Goal: Browse casually: Explore the website without a specific task or goal

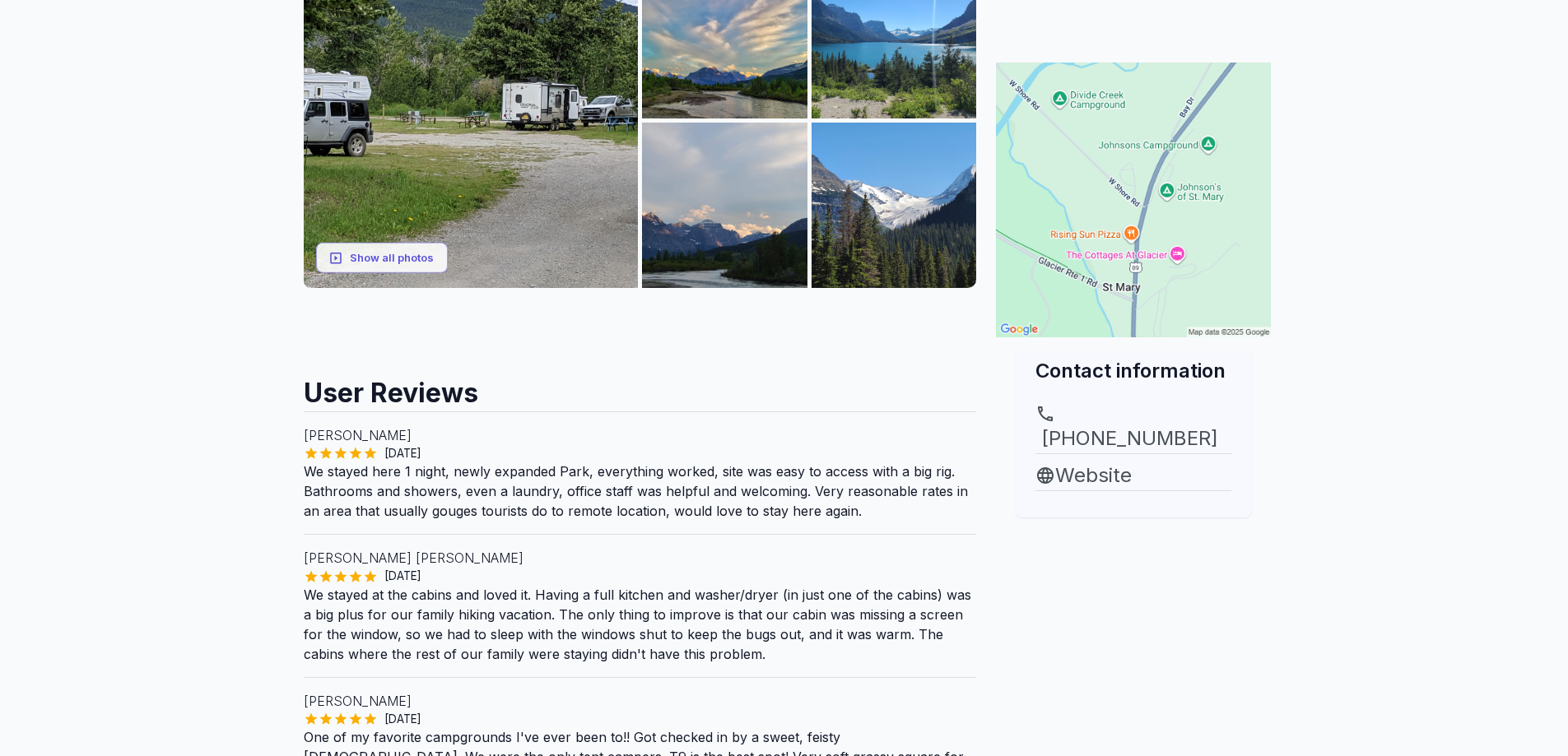
scroll to position [302, 0]
click at [416, 261] on button "Show all photos" at bounding box center [381, 258] width 132 height 31
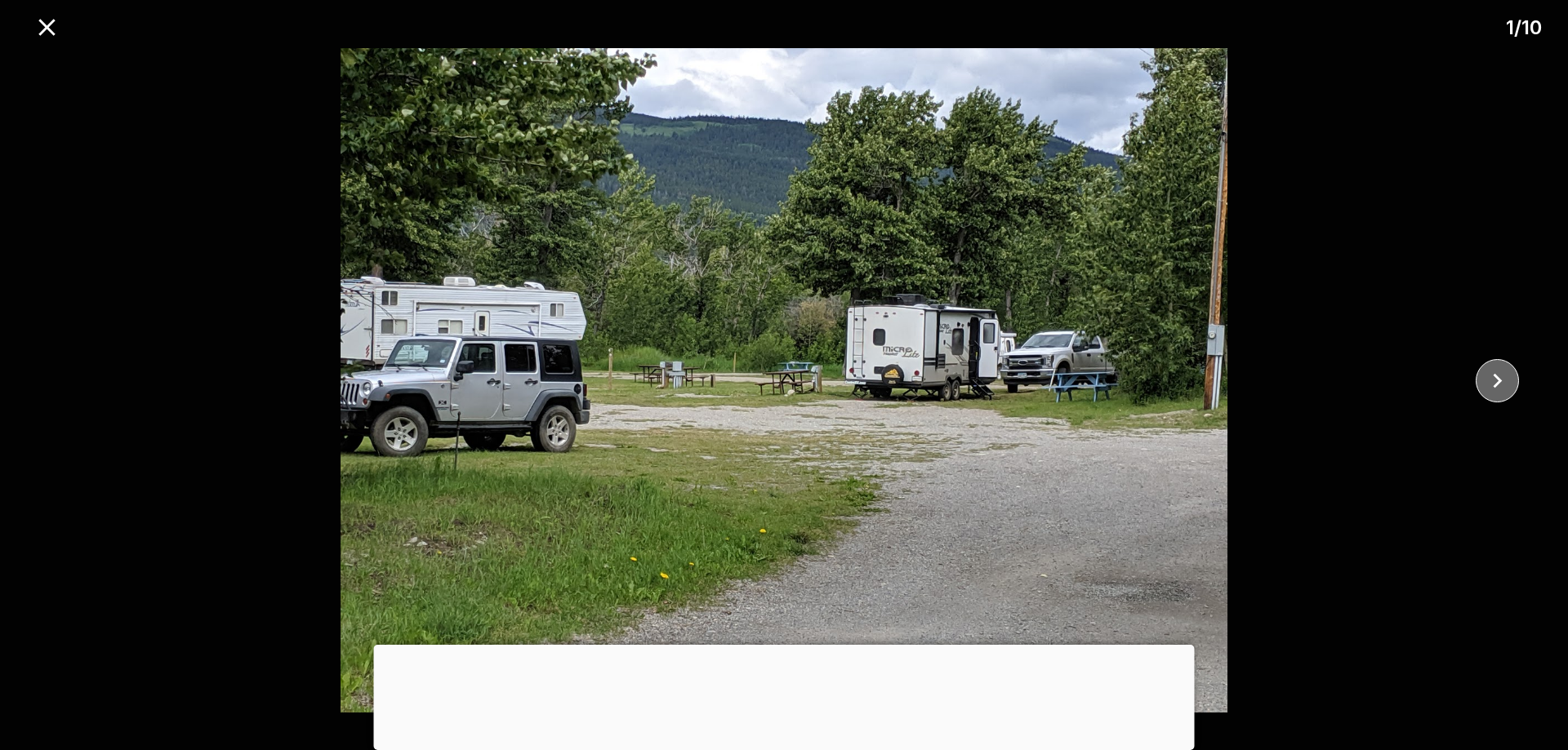
click at [1497, 385] on icon "close" at bounding box center [1498, 380] width 9 height 15
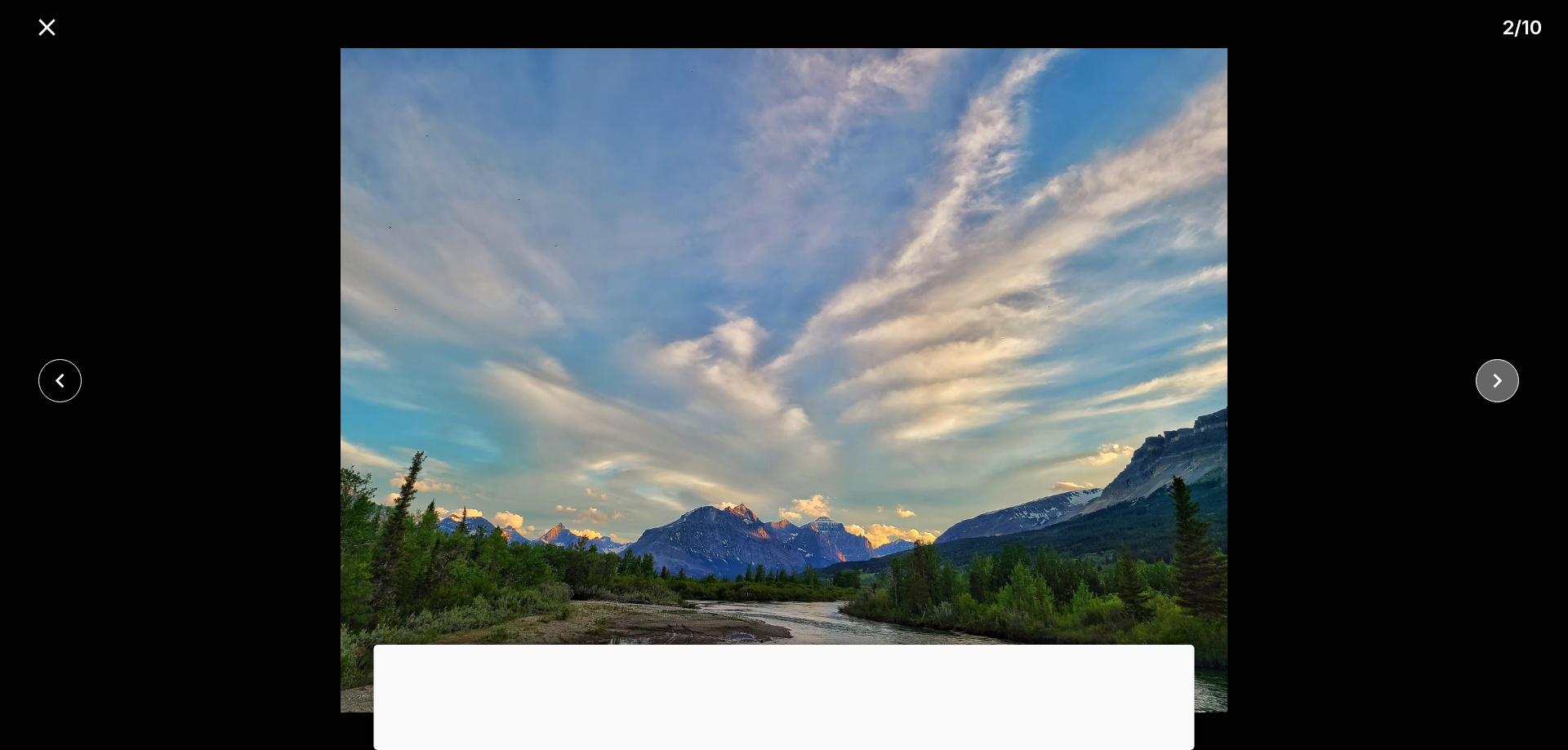
click at [1497, 385] on icon "close" at bounding box center [1498, 380] width 9 height 15
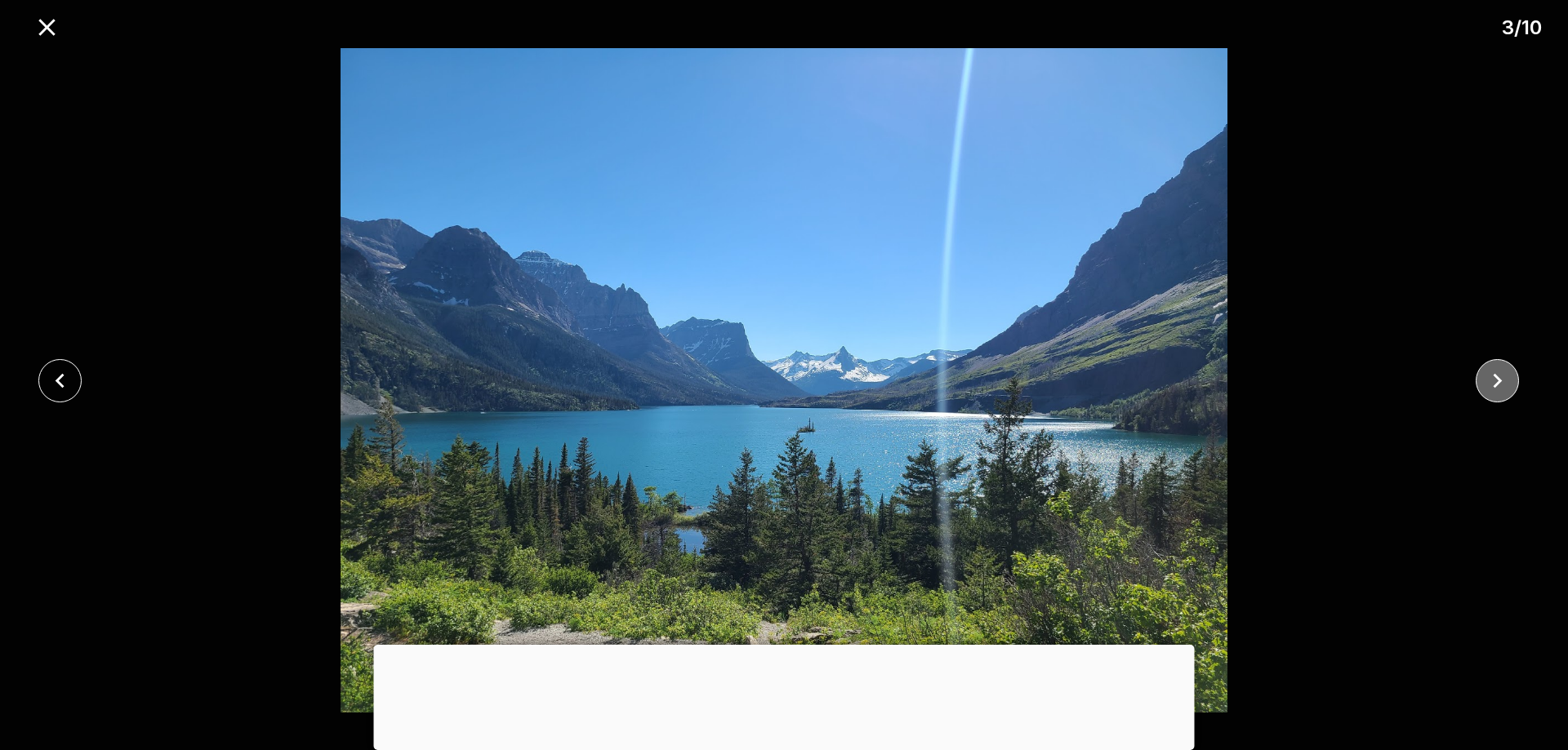
click at [1497, 385] on icon "close" at bounding box center [1498, 380] width 9 height 15
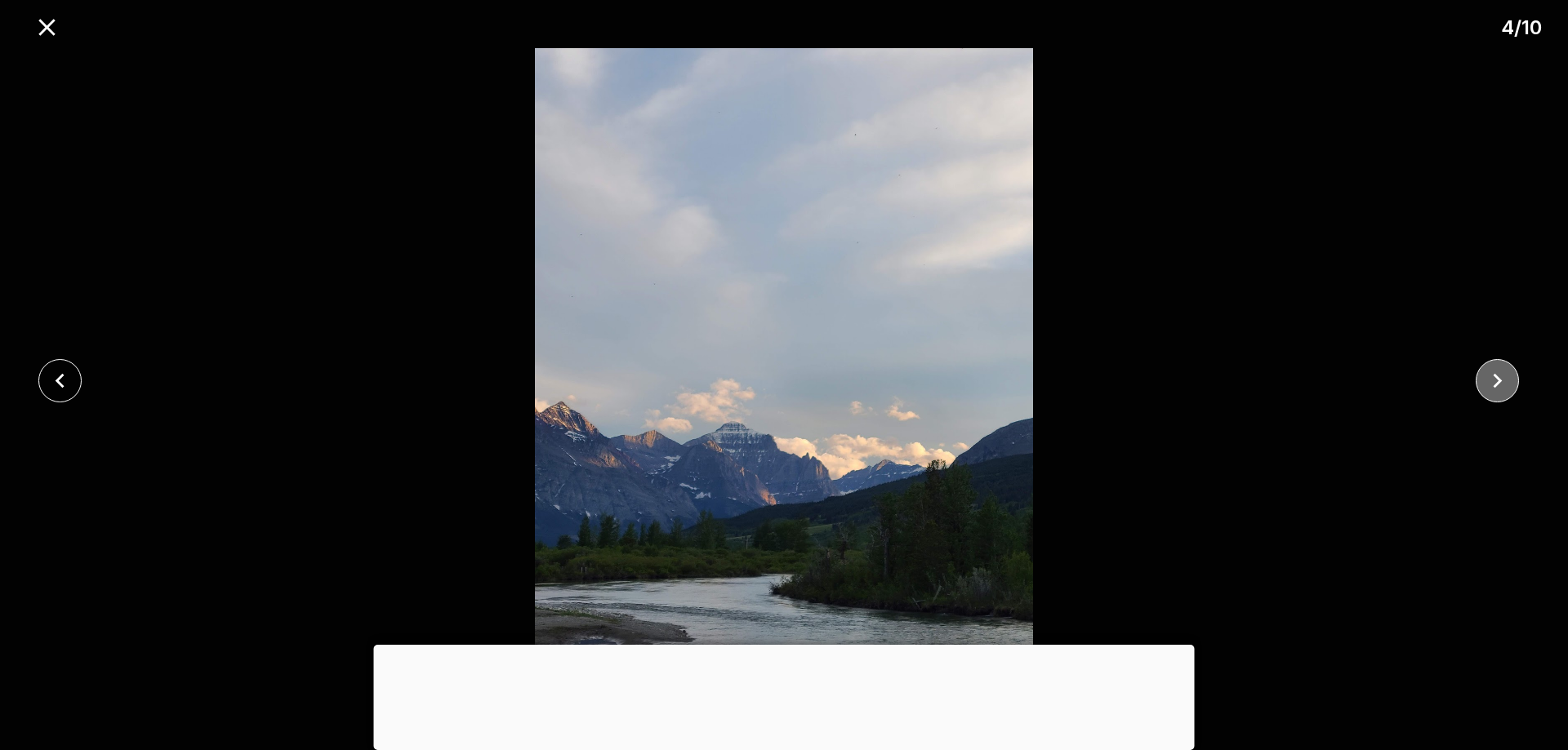
click at [1497, 385] on icon "close" at bounding box center [1498, 380] width 9 height 15
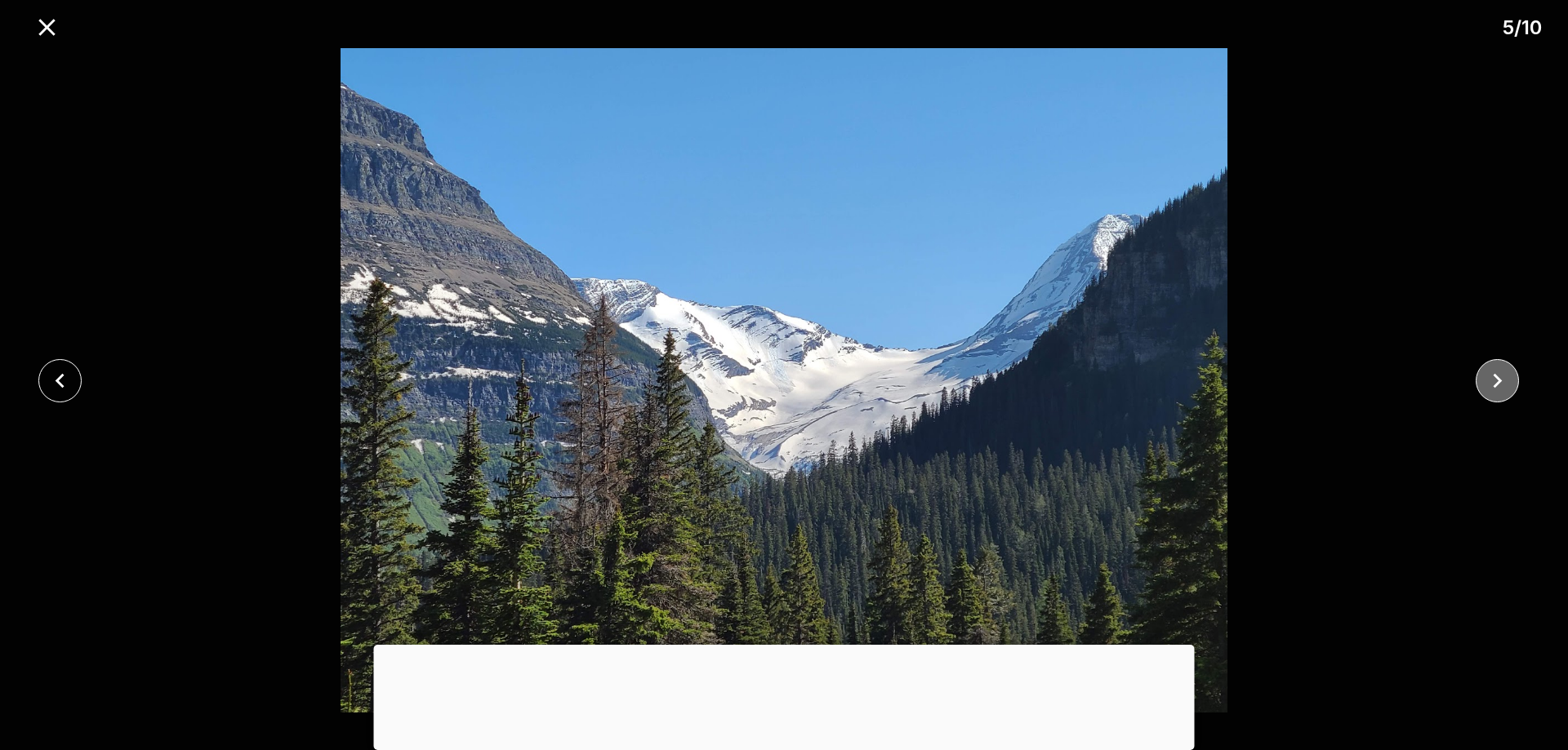
click at [1497, 385] on icon "close" at bounding box center [1498, 380] width 9 height 15
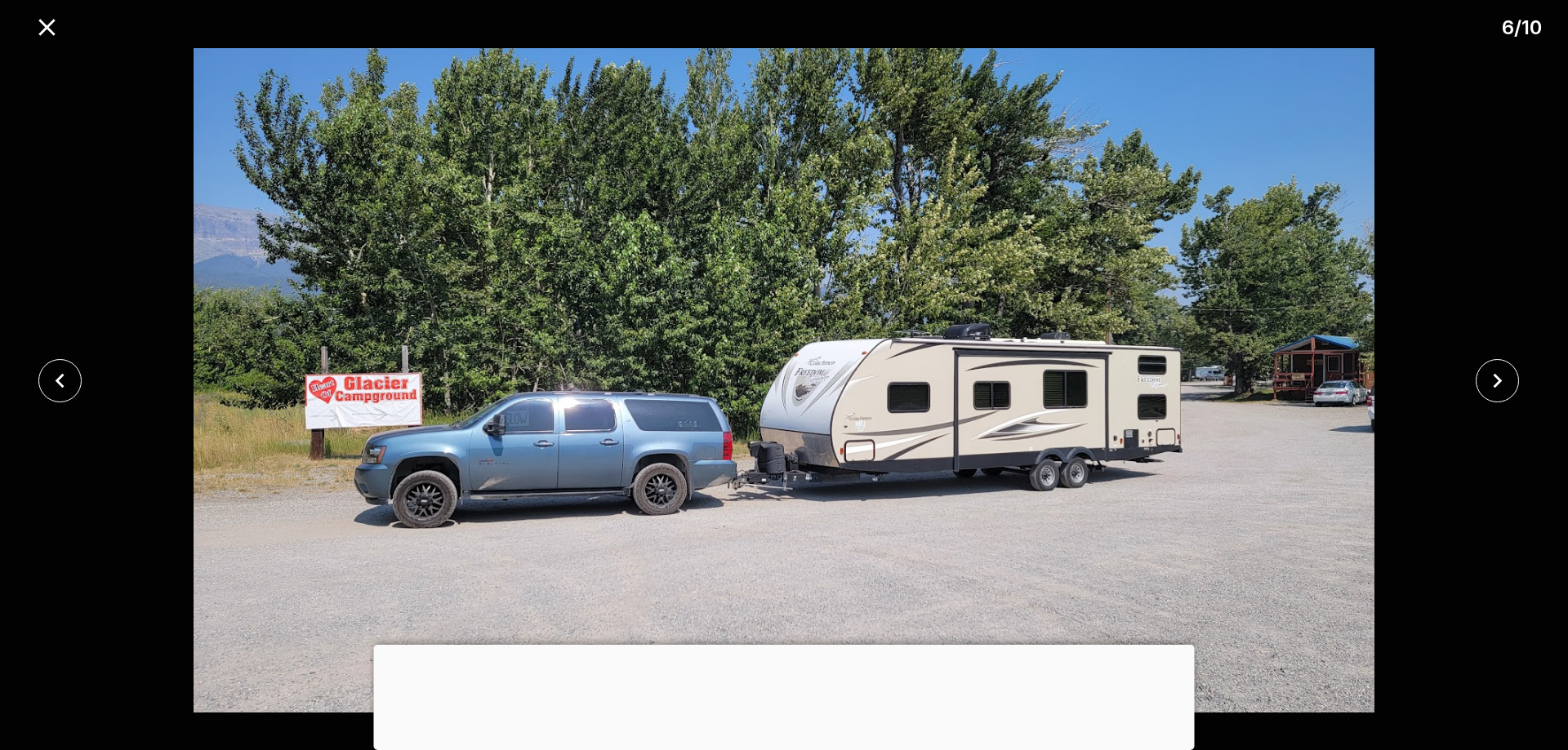
click at [1518, 384] on div at bounding box center [1503, 381] width 131 height 44
click at [1502, 378] on icon "close" at bounding box center [1497, 380] width 29 height 29
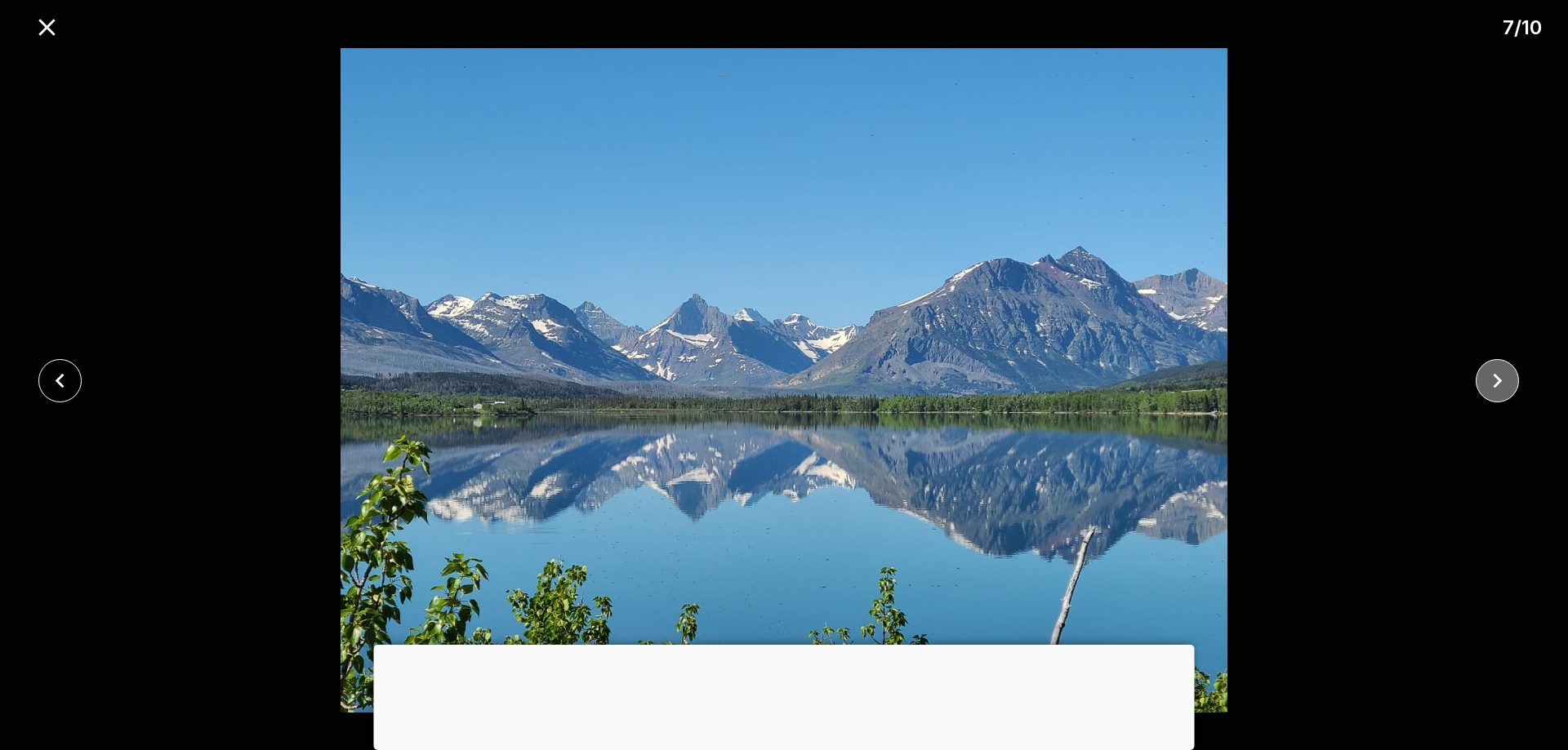
click at [1502, 378] on icon "close" at bounding box center [1497, 380] width 29 height 29
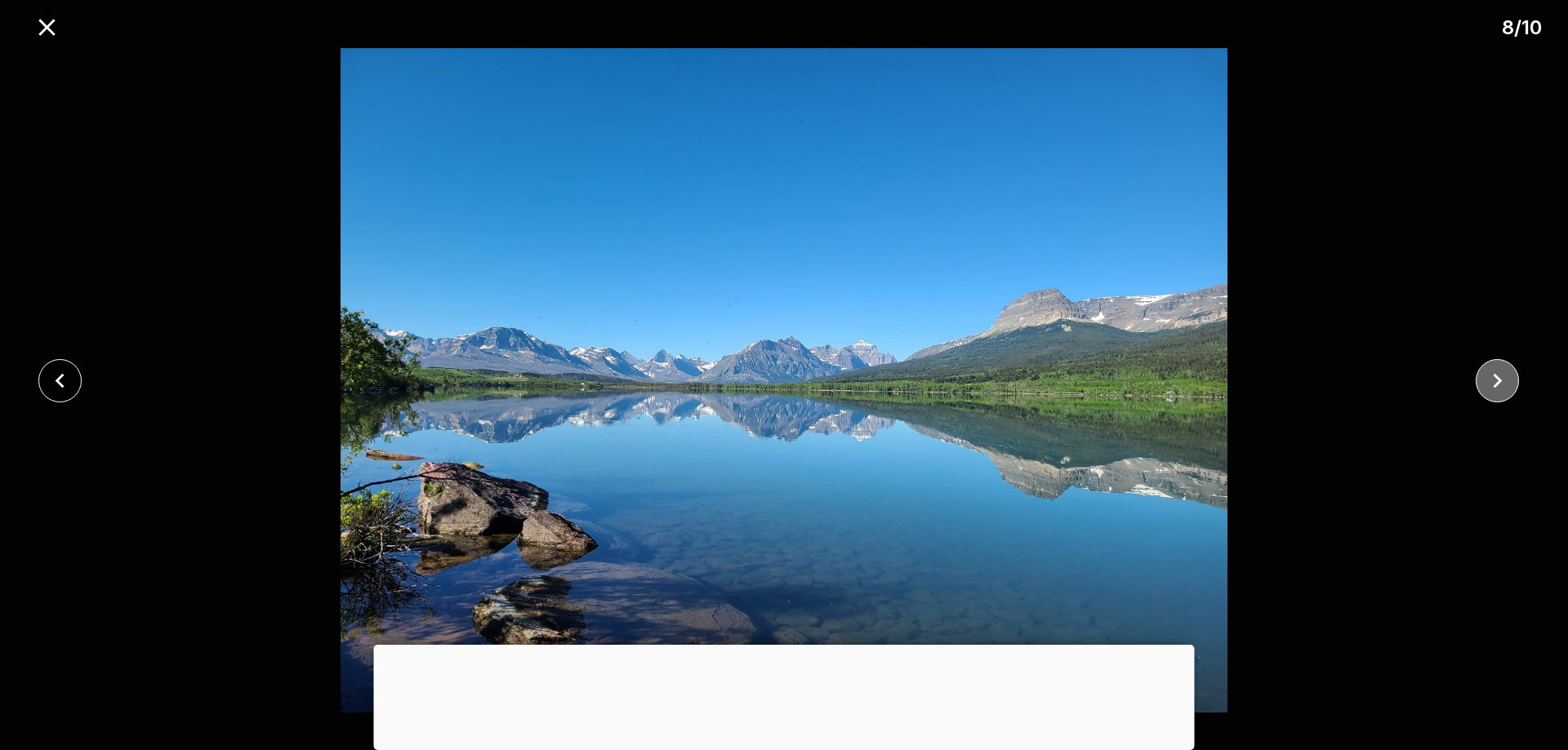
click at [1502, 378] on icon "close" at bounding box center [1497, 380] width 29 height 29
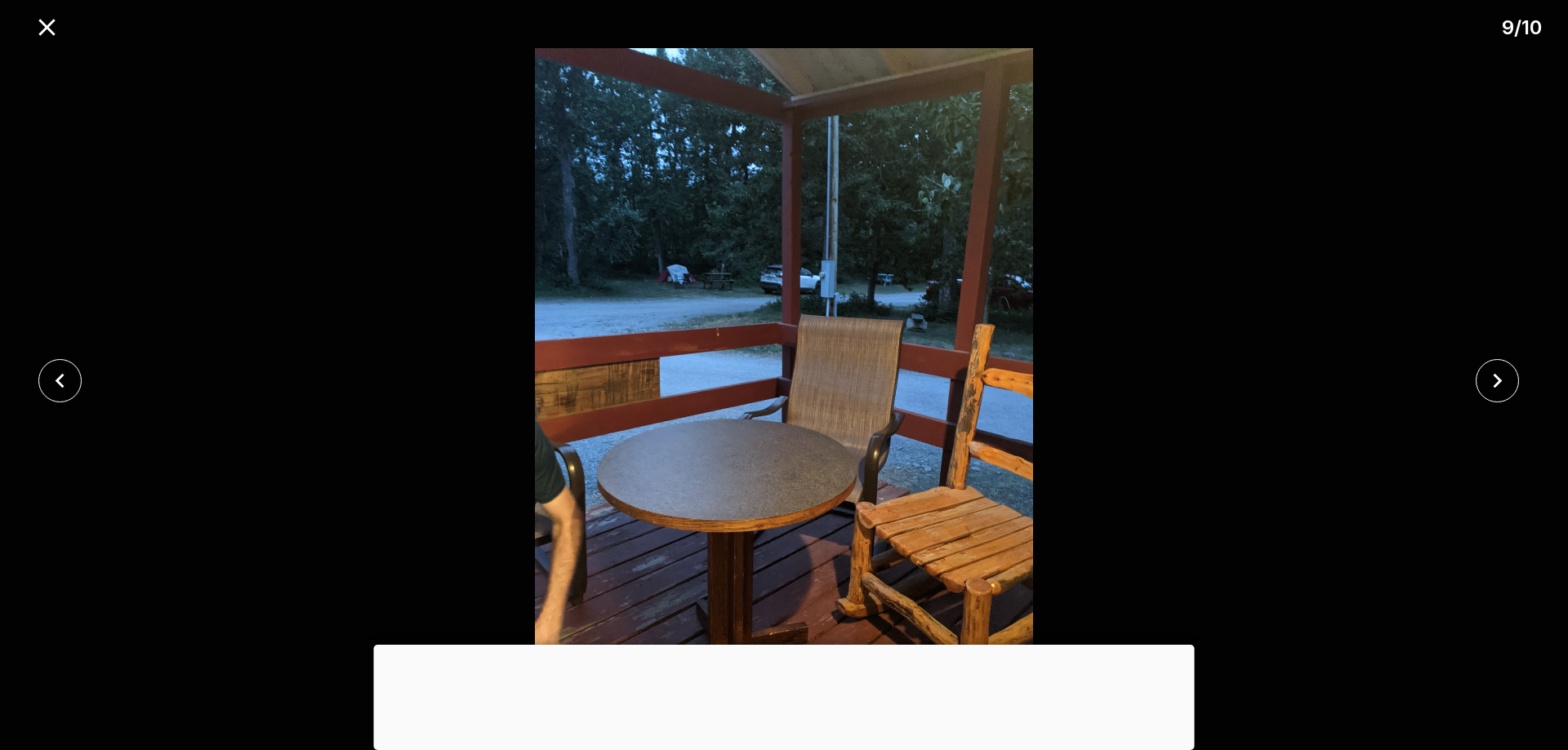
click at [1502, 379] on icon "close" at bounding box center [1497, 380] width 29 height 29
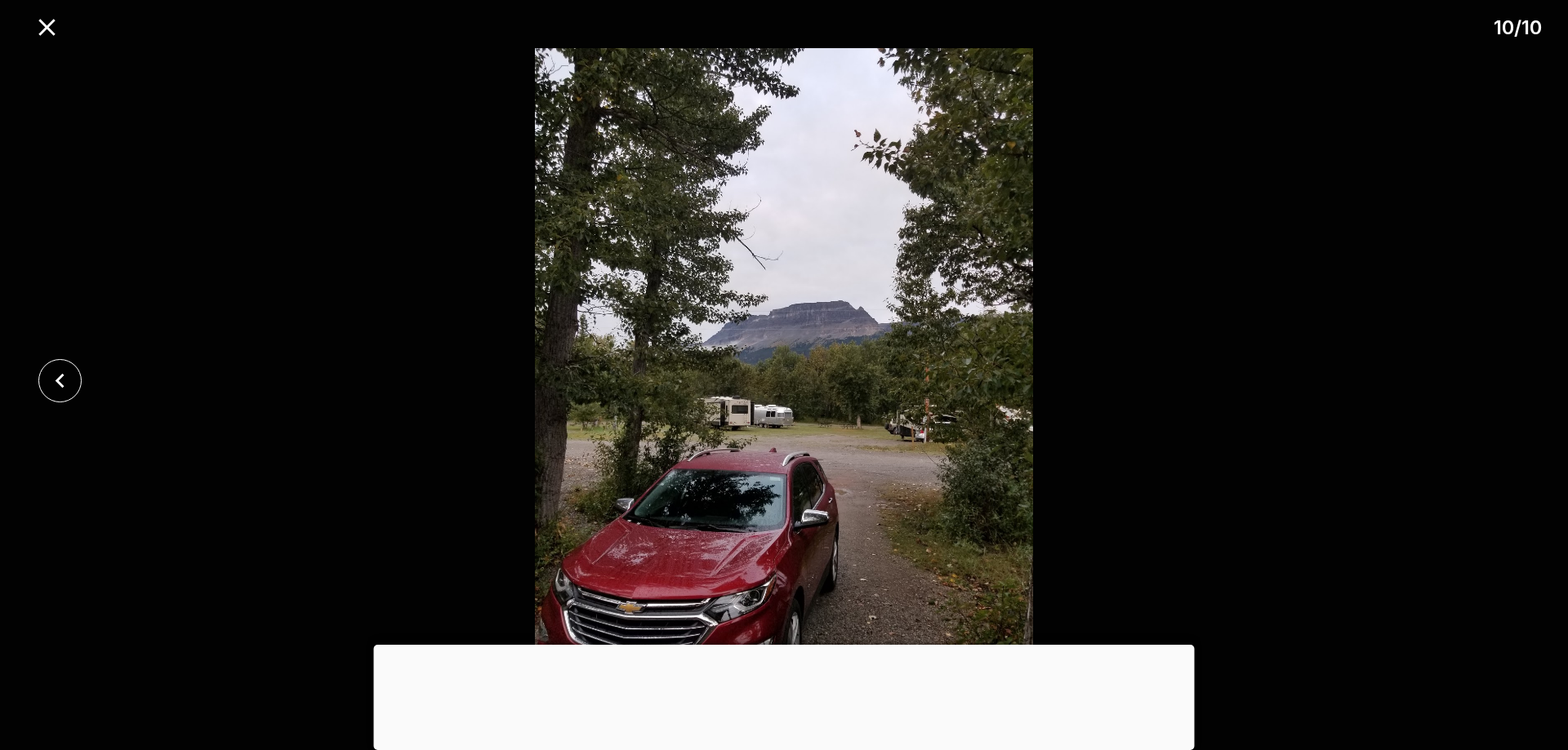
click at [1502, 379] on div at bounding box center [784, 380] width 1568 height 665
click at [44, 25] on icon "close" at bounding box center [46, 27] width 17 height 17
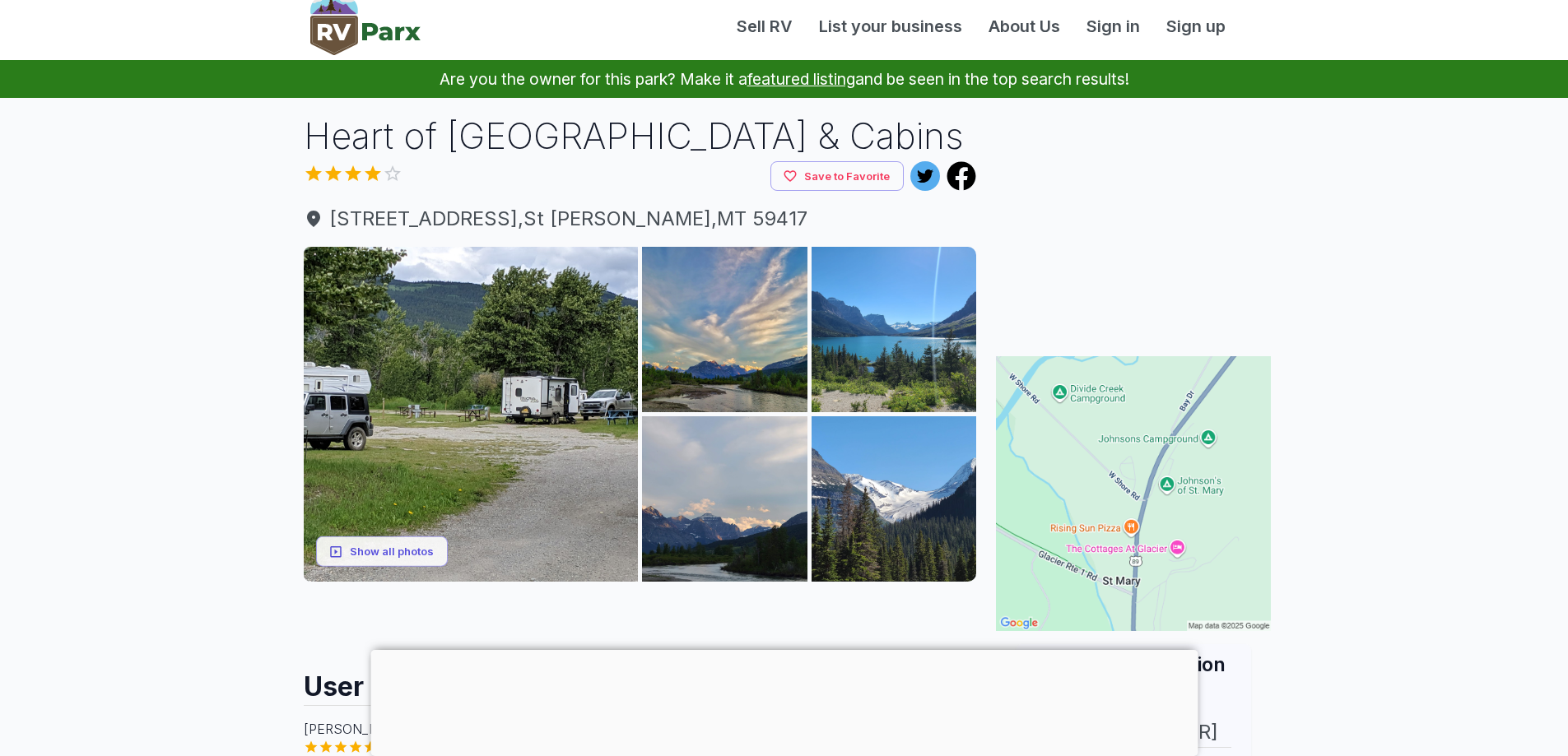
scroll to position [0, 0]
